Goal: Contribute content

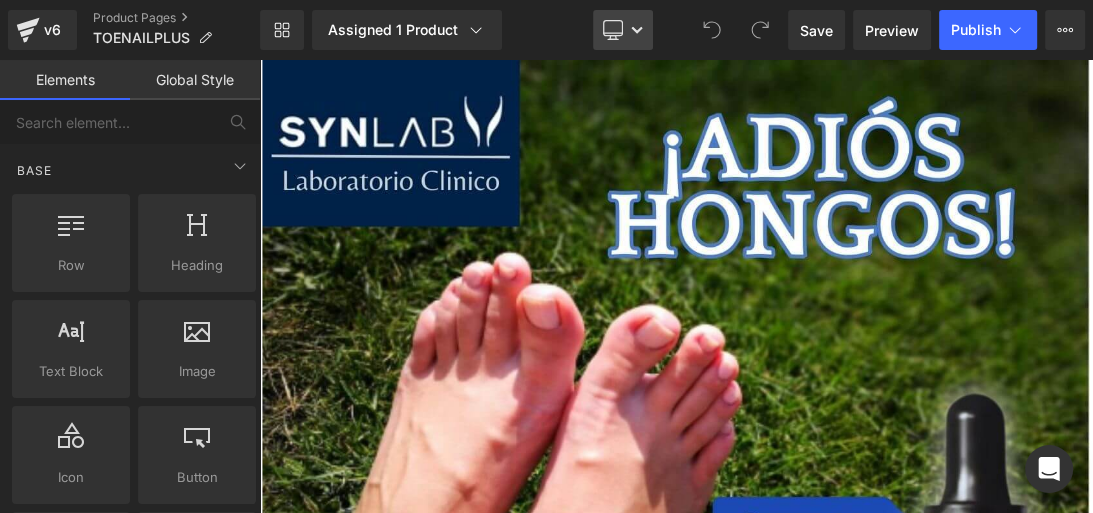
click at [625, 36] on link "Desktop" at bounding box center [623, 30] width 60 height 40
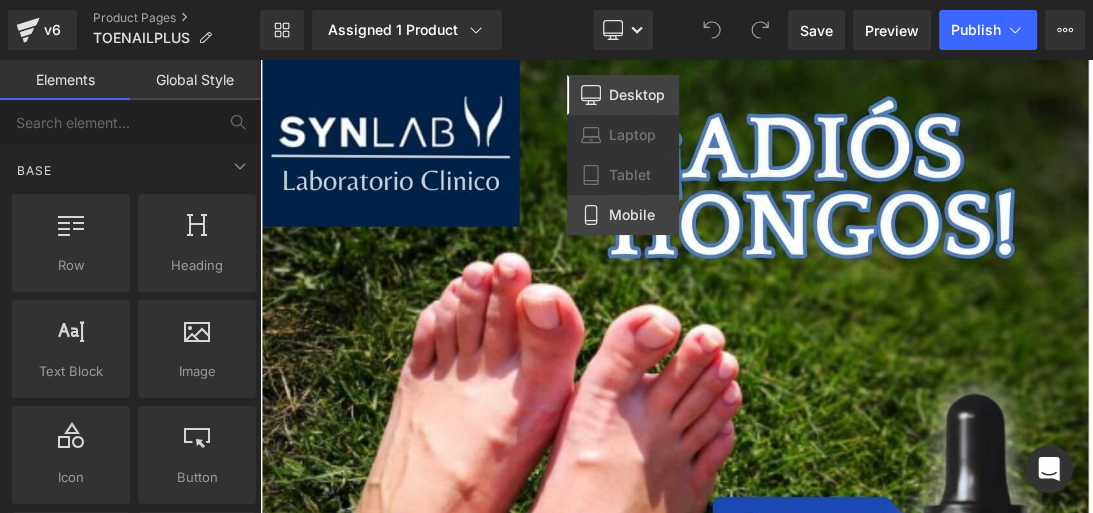
click at [629, 195] on link "Mobile" at bounding box center [623, 215] width 112 height 40
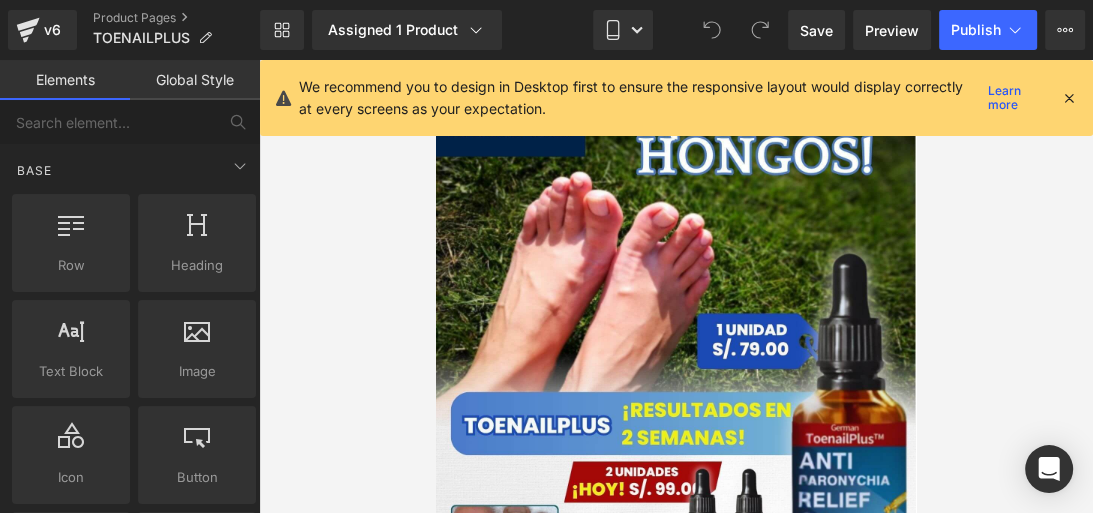
click at [1068, 100] on icon at bounding box center [1069, 98] width 18 height 18
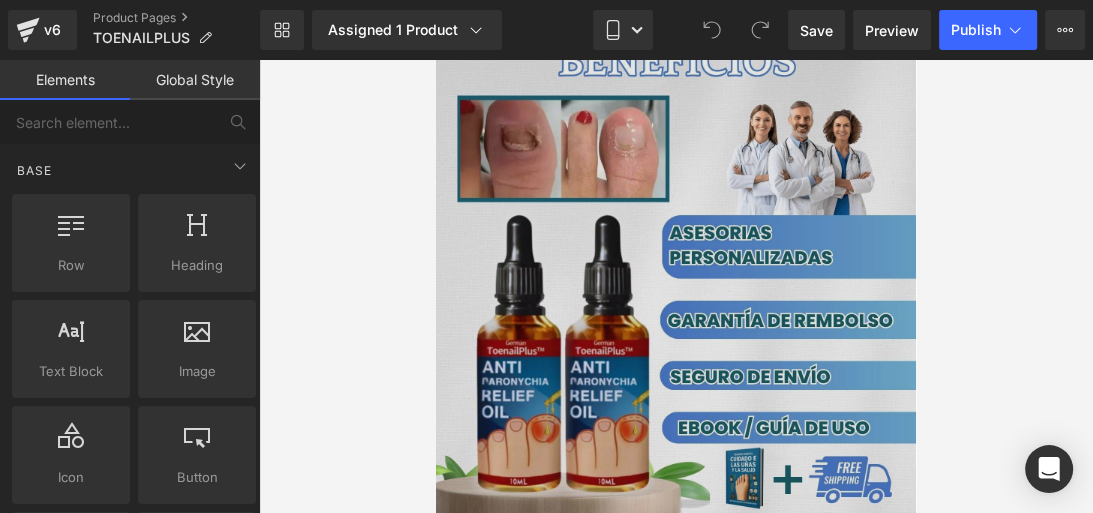
scroll to position [1533, 0]
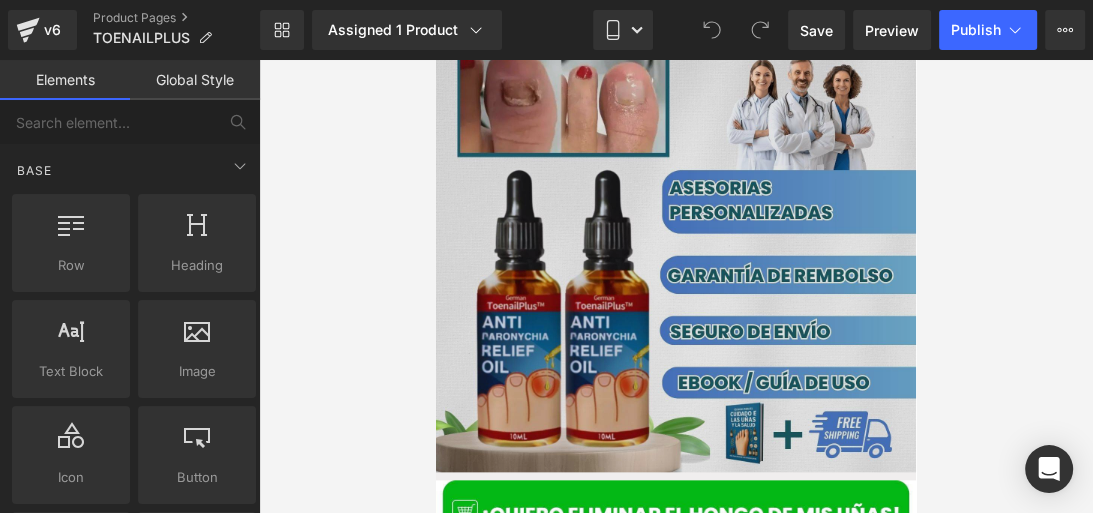
click at [664, 296] on img at bounding box center [676, 181] width 480 height 581
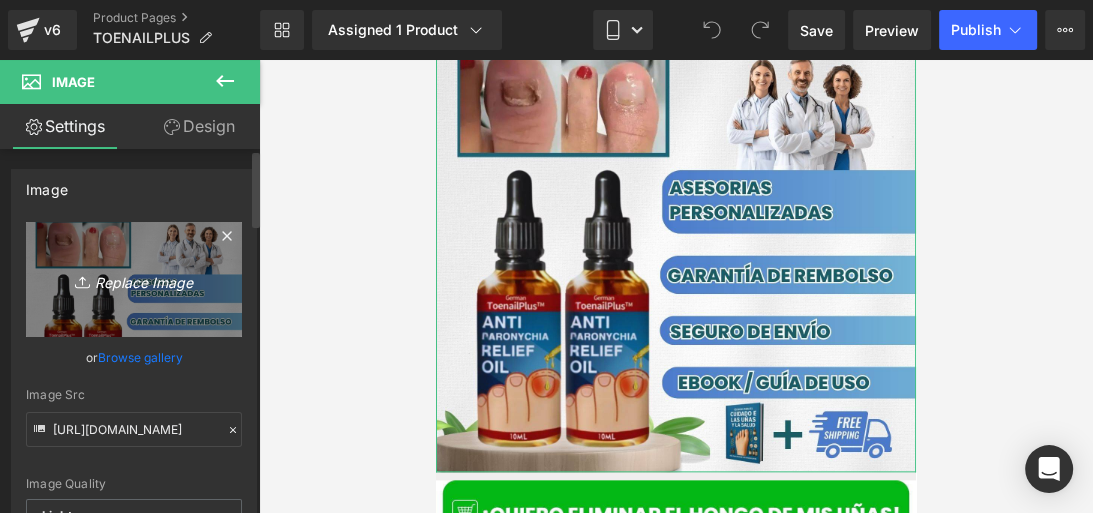
click at [139, 285] on icon "Replace Image" at bounding box center [134, 279] width 160 height 25
type input "C:\fakepath\Posteo de Instagram Productos Naturales Fotográfico Verde y [PERSON…"
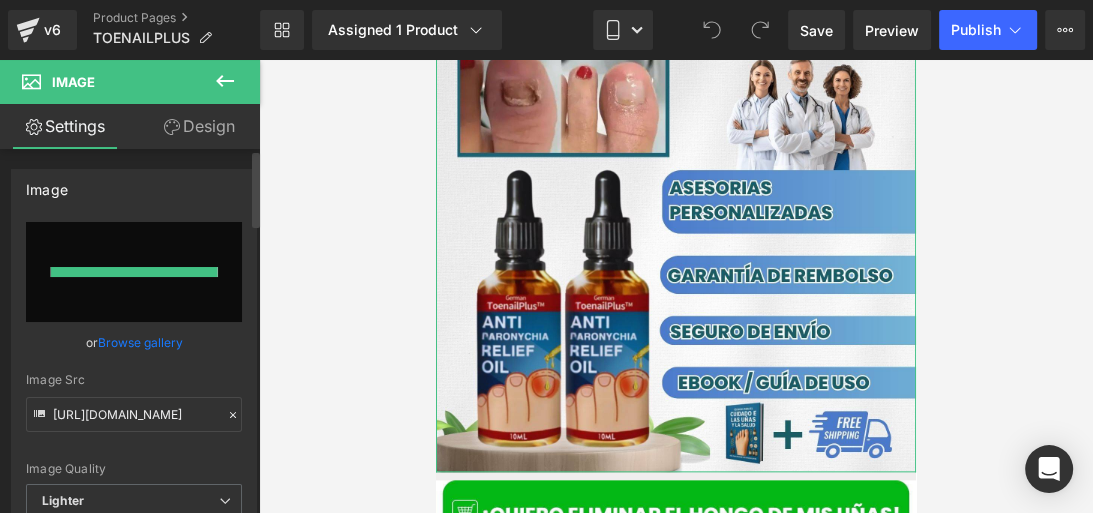
type input "[URL][DOMAIN_NAME]"
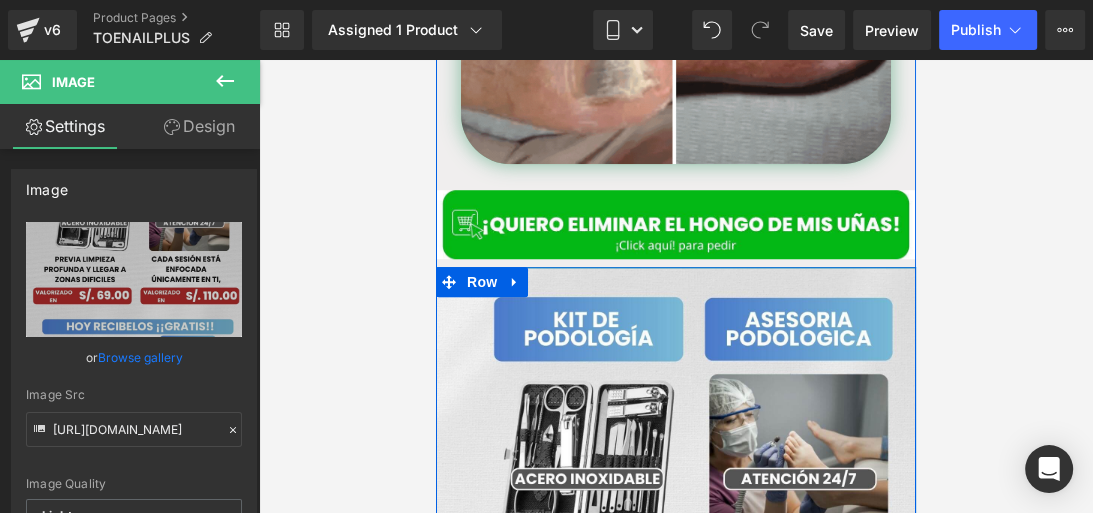
scroll to position [1152, 0]
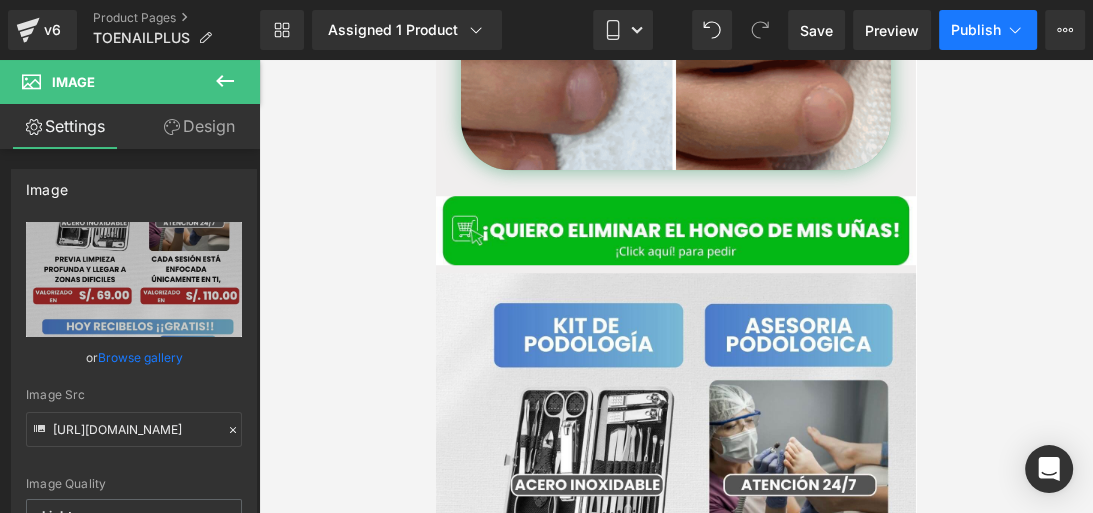
click at [966, 36] on span "Publish" at bounding box center [976, 30] width 50 height 16
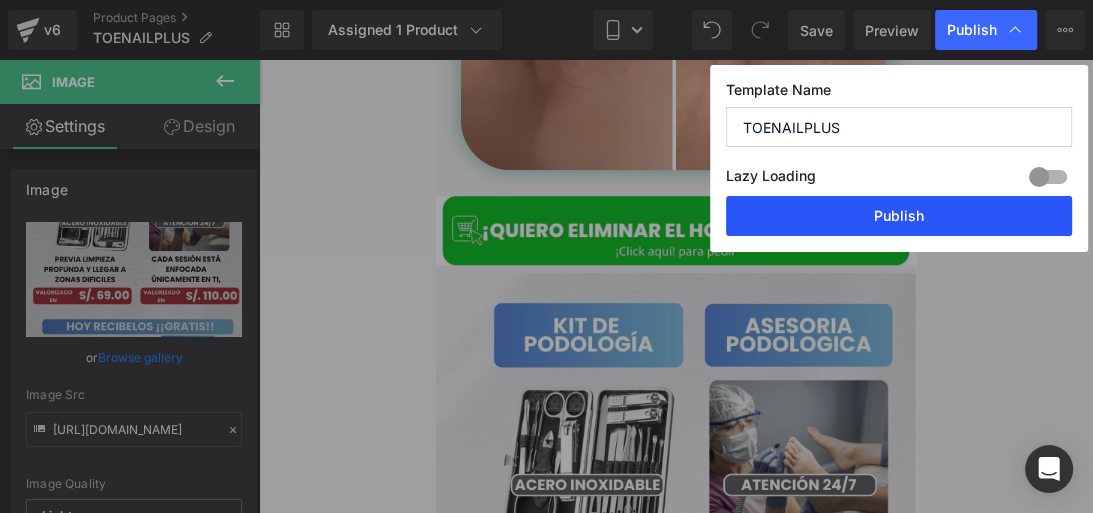
drag, startPoint x: 844, startPoint y: 228, endPoint x: 251, endPoint y: 227, distance: 592.8
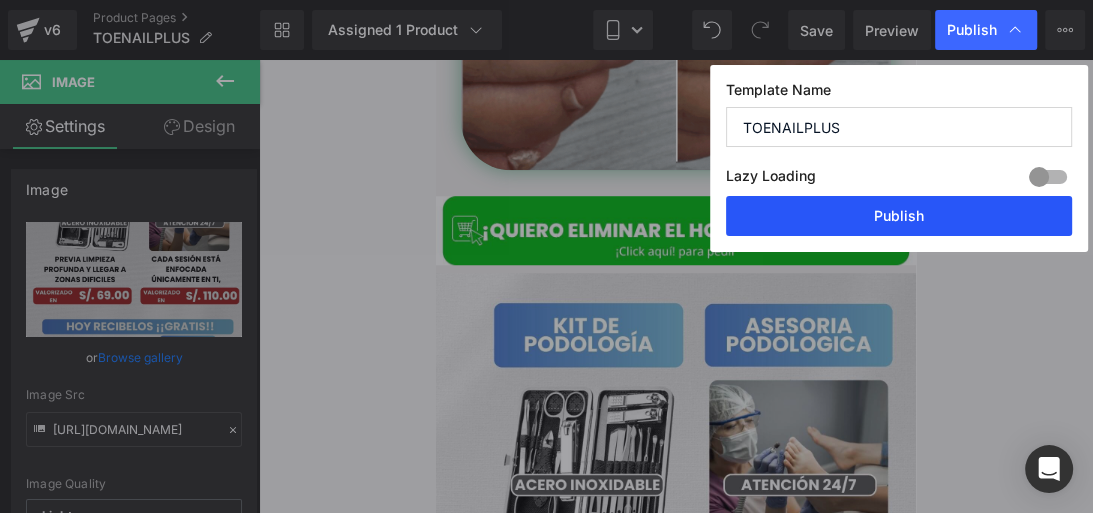
click at [844, 228] on button "Publish" at bounding box center [899, 216] width 346 height 40
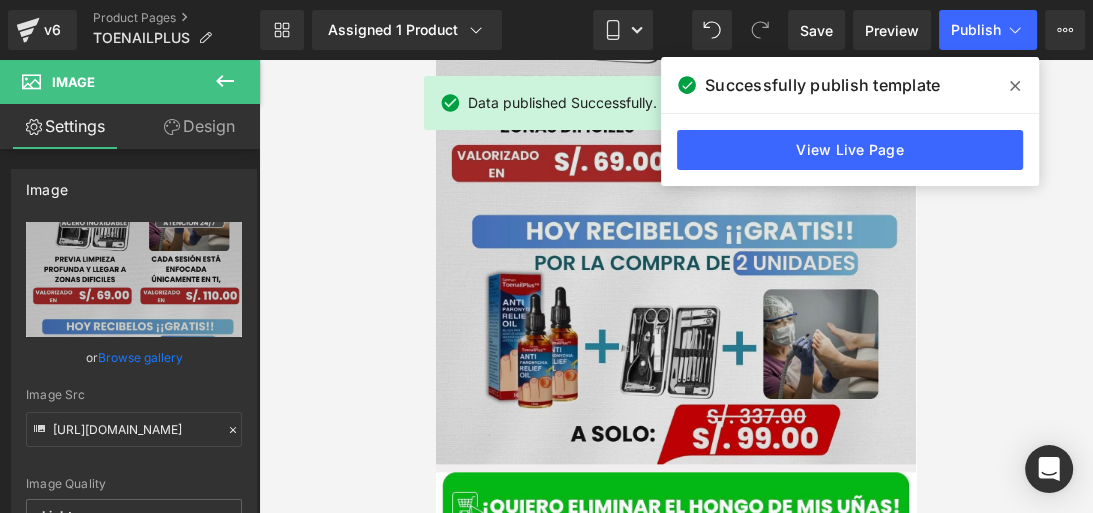
scroll to position [1635, 0]
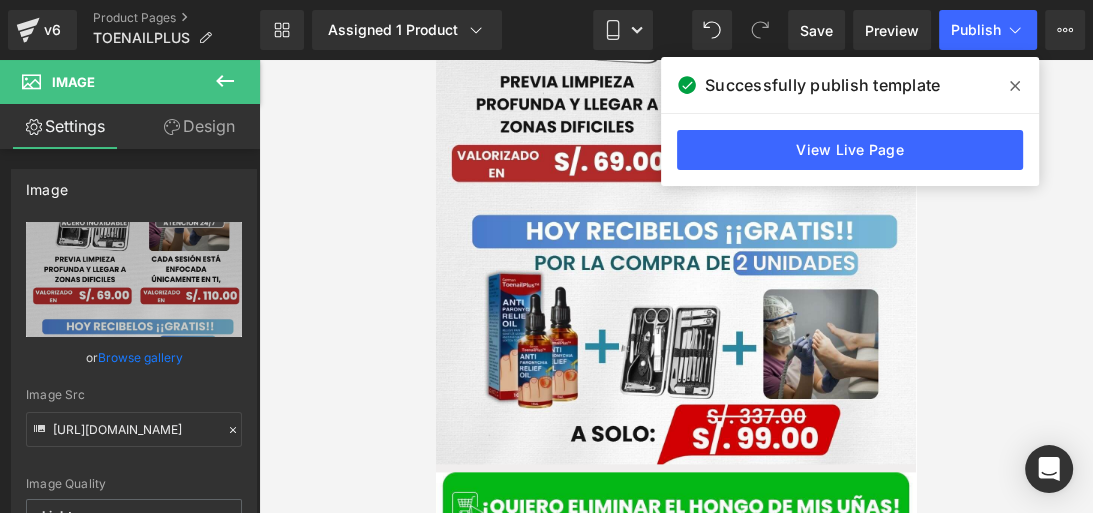
click at [1008, 90] on span at bounding box center [1015, 86] width 32 height 32
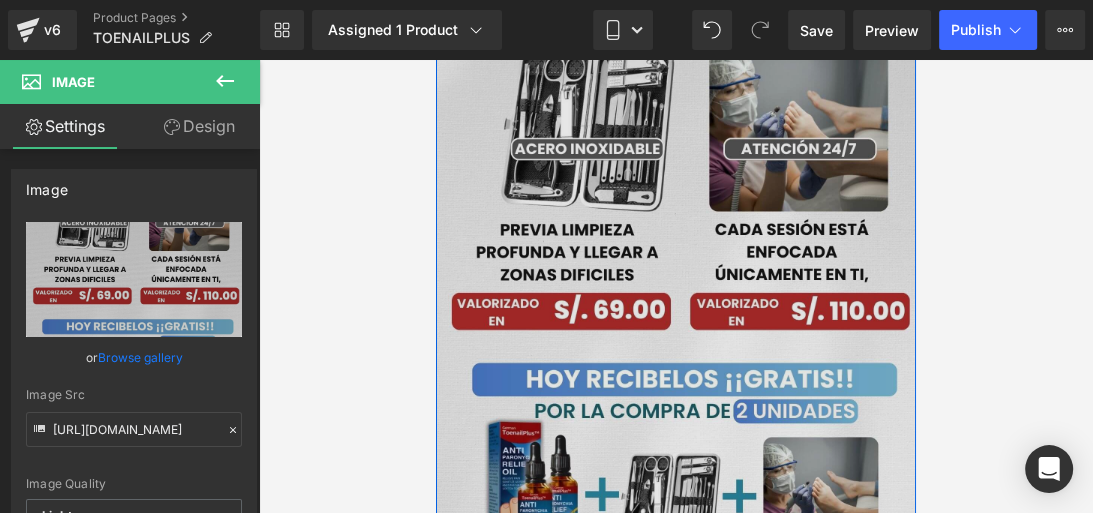
scroll to position [1495, 0]
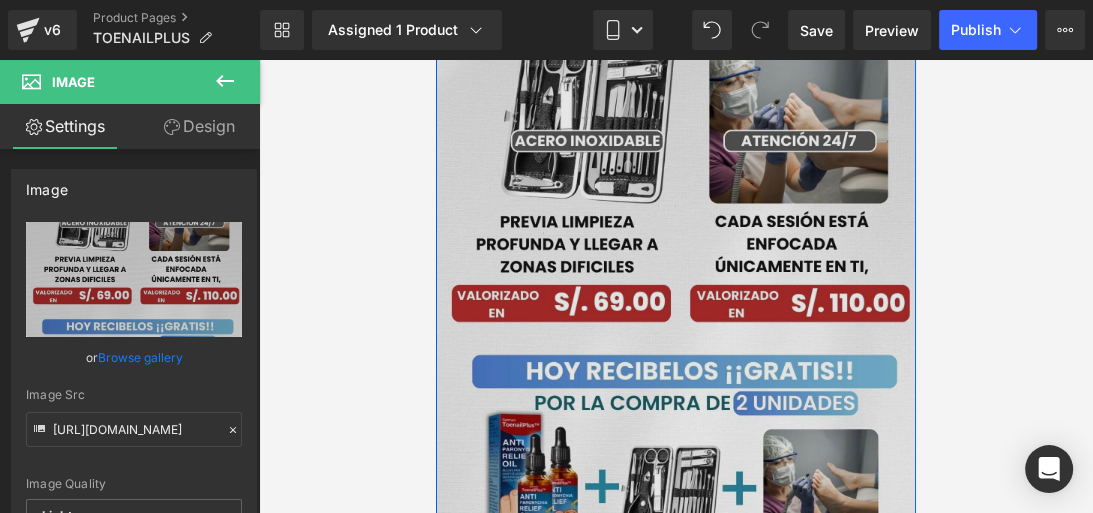
click at [669, 237] on img at bounding box center [676, 266] width 480 height 675
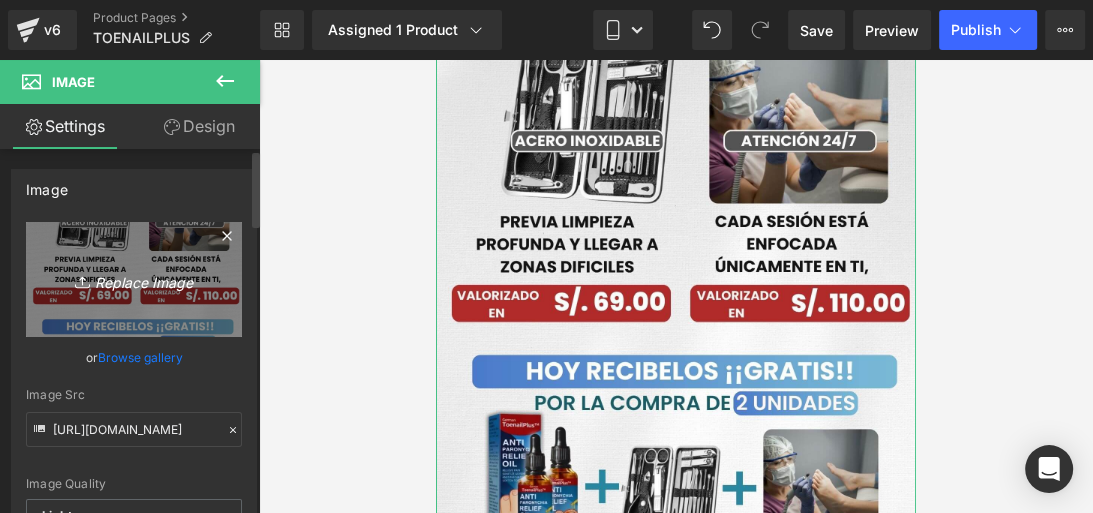
click at [126, 298] on link "Replace Image" at bounding box center [134, 279] width 216 height 115
type input "C:\fakepath\Posteo de Instagram Productos Naturales Fotográfico Verde y [PERSON…"
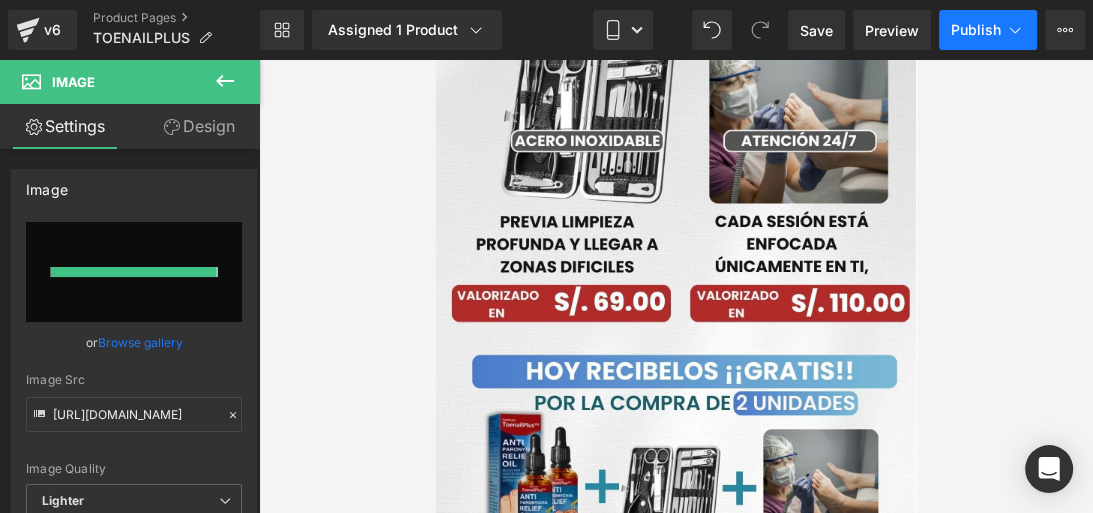
type input "[URL][DOMAIN_NAME]"
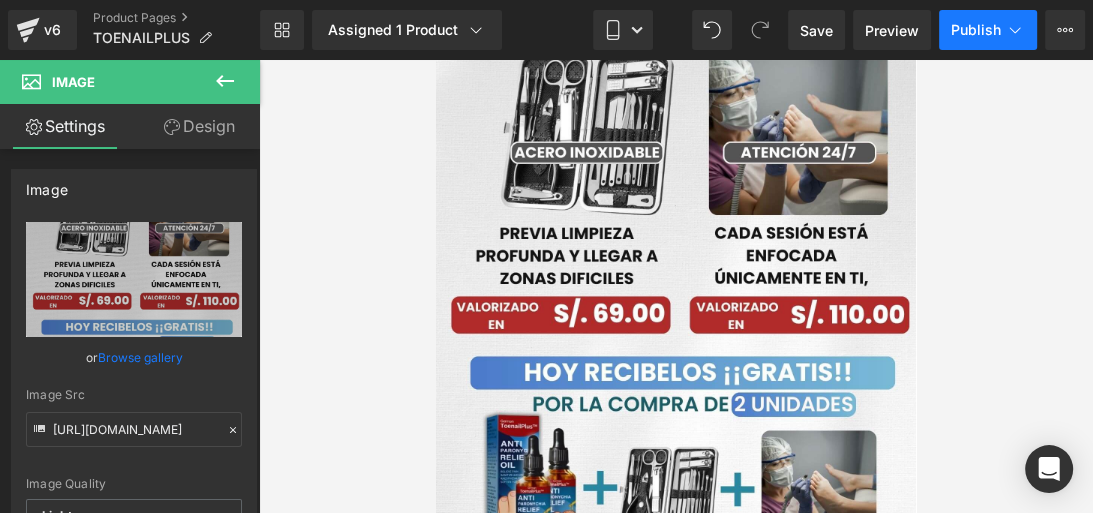
click at [990, 23] on span "Publish" at bounding box center [976, 30] width 50 height 16
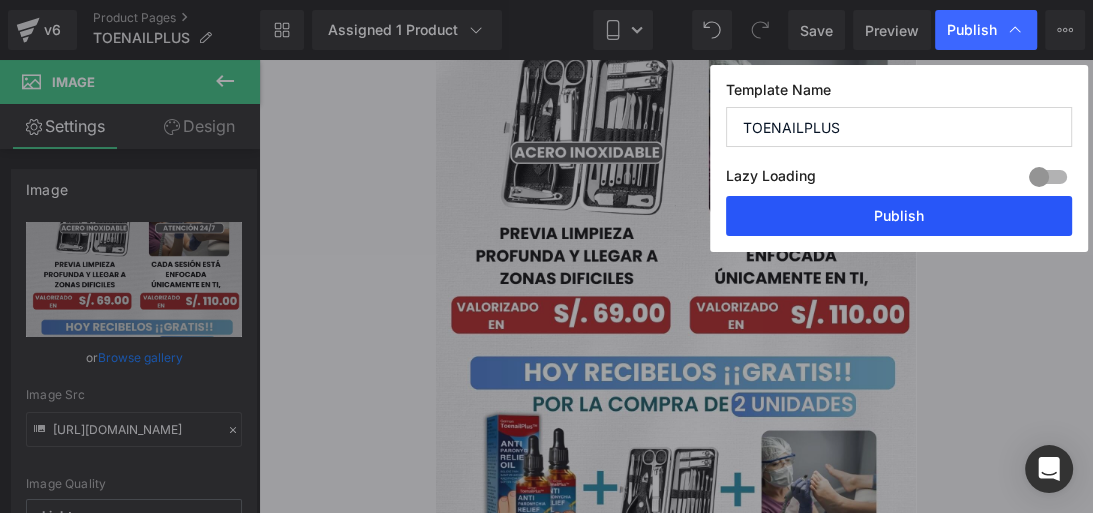
drag, startPoint x: 873, startPoint y: 224, endPoint x: 262, endPoint y: 180, distance: 612.4
click at [873, 224] on button "Publish" at bounding box center [899, 216] width 346 height 40
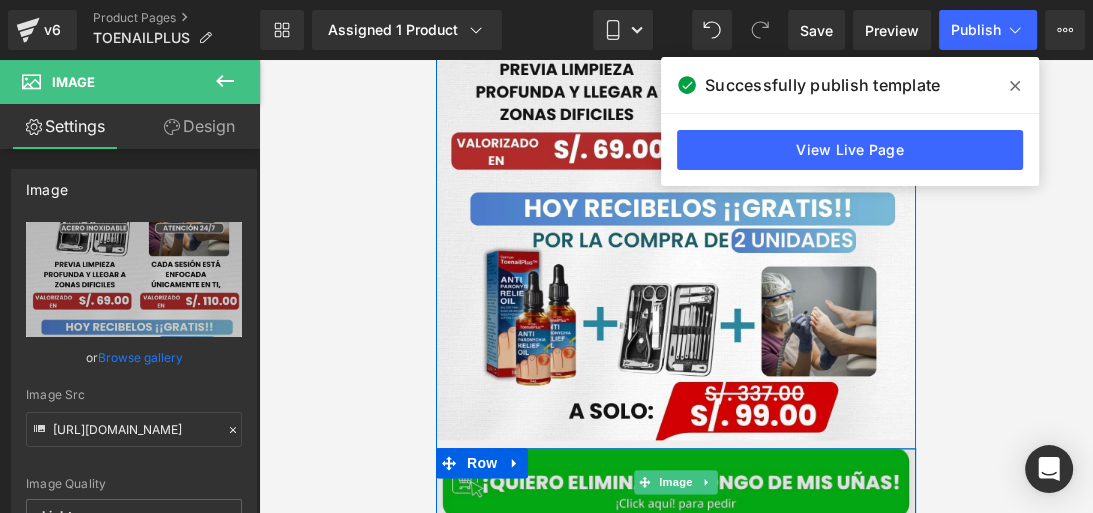
scroll to position [1656, 0]
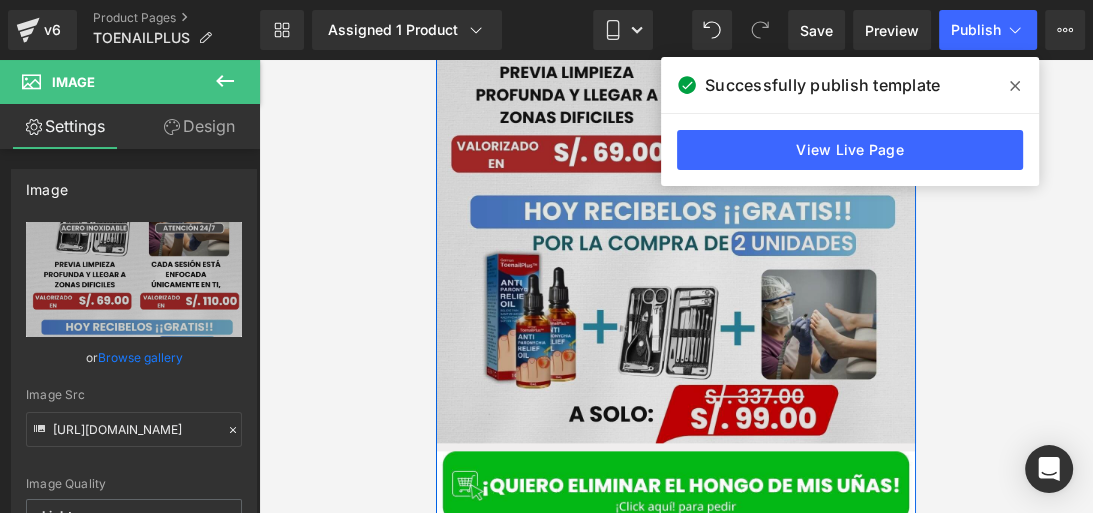
click at [649, 272] on img at bounding box center [676, 105] width 480 height 675
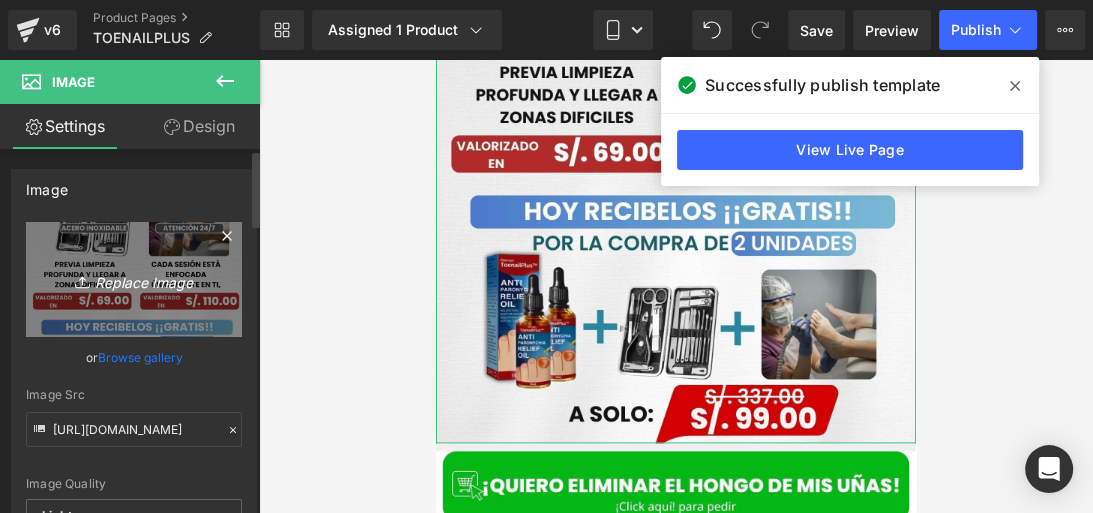
click at [112, 281] on icon "Replace Image" at bounding box center [134, 279] width 160 height 25
type input "C:\fakepath\Posteo de Instagram Productos Naturales Fotográfico Verde y [PERSON…"
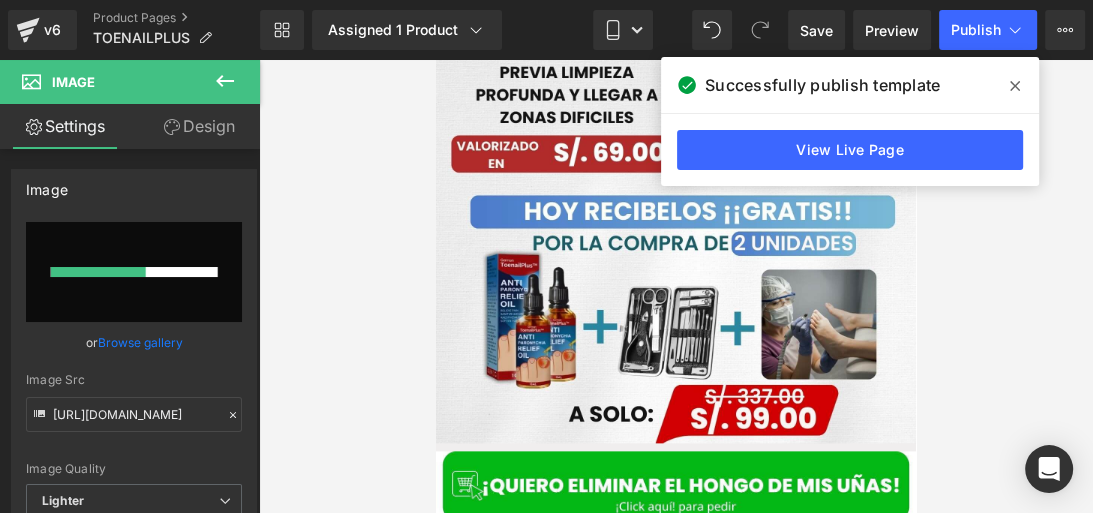
click at [1008, 91] on span at bounding box center [1015, 86] width 32 height 32
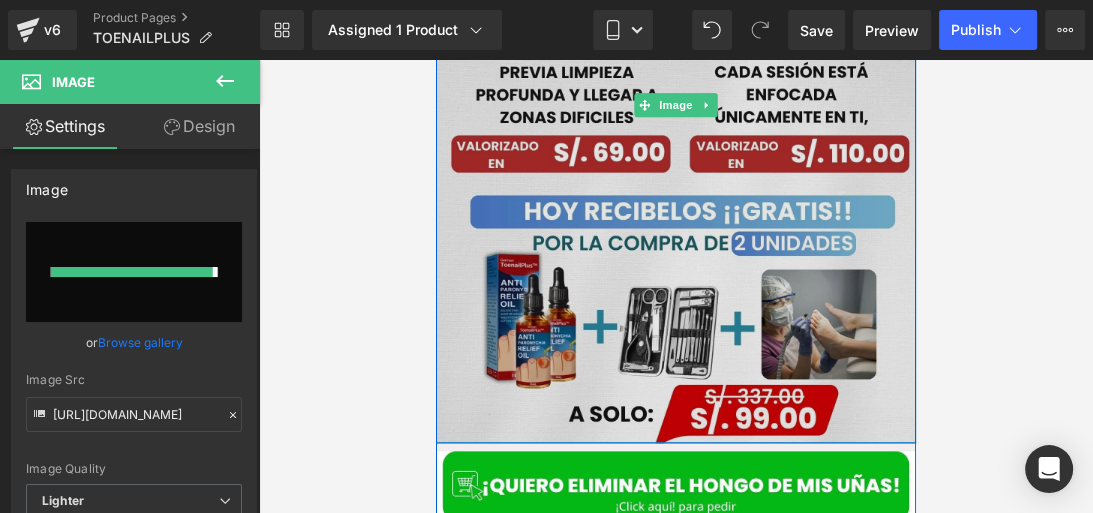
type input "[URL][DOMAIN_NAME]"
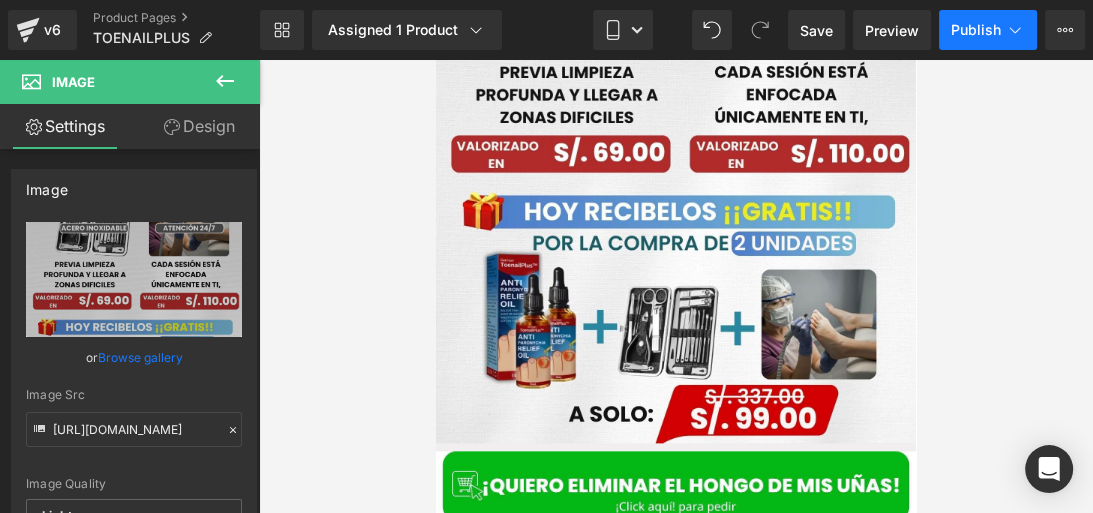
click at [967, 31] on span "Publish" at bounding box center [976, 30] width 50 height 16
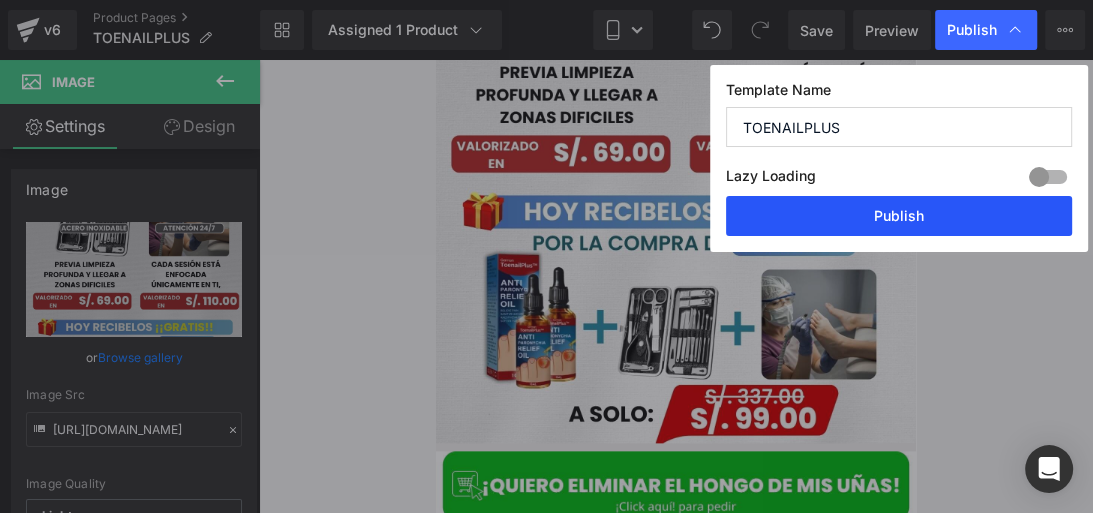
click at [867, 212] on button "Publish" at bounding box center [899, 216] width 346 height 40
